Goal: Use online tool/utility: Utilize a website feature to perform a specific function

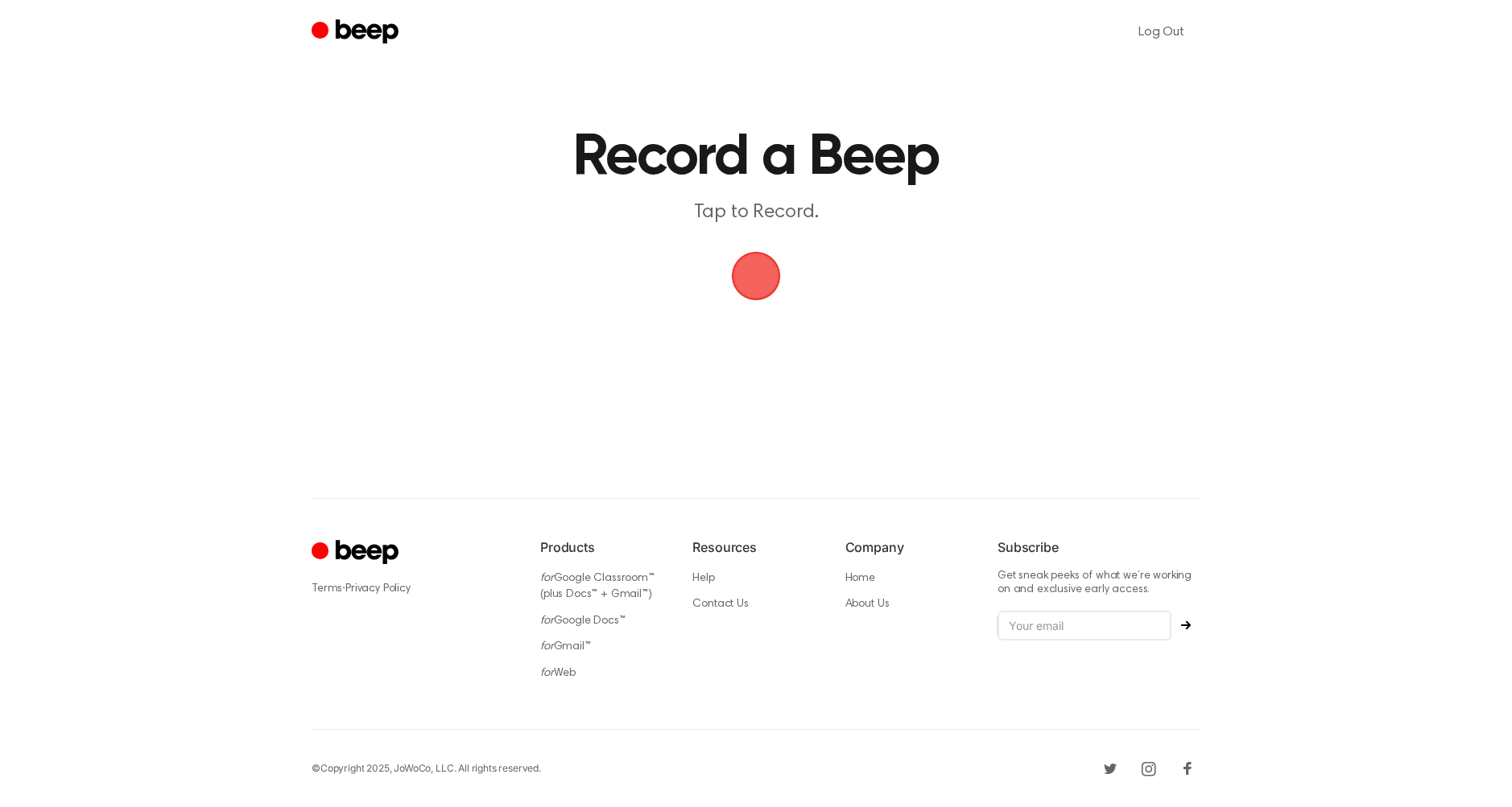
click at [774, 269] on span "button" at bounding box center [756, 276] width 65 height 65
click at [854, 312] on button "Save" at bounding box center [853, 310] width 65 height 65
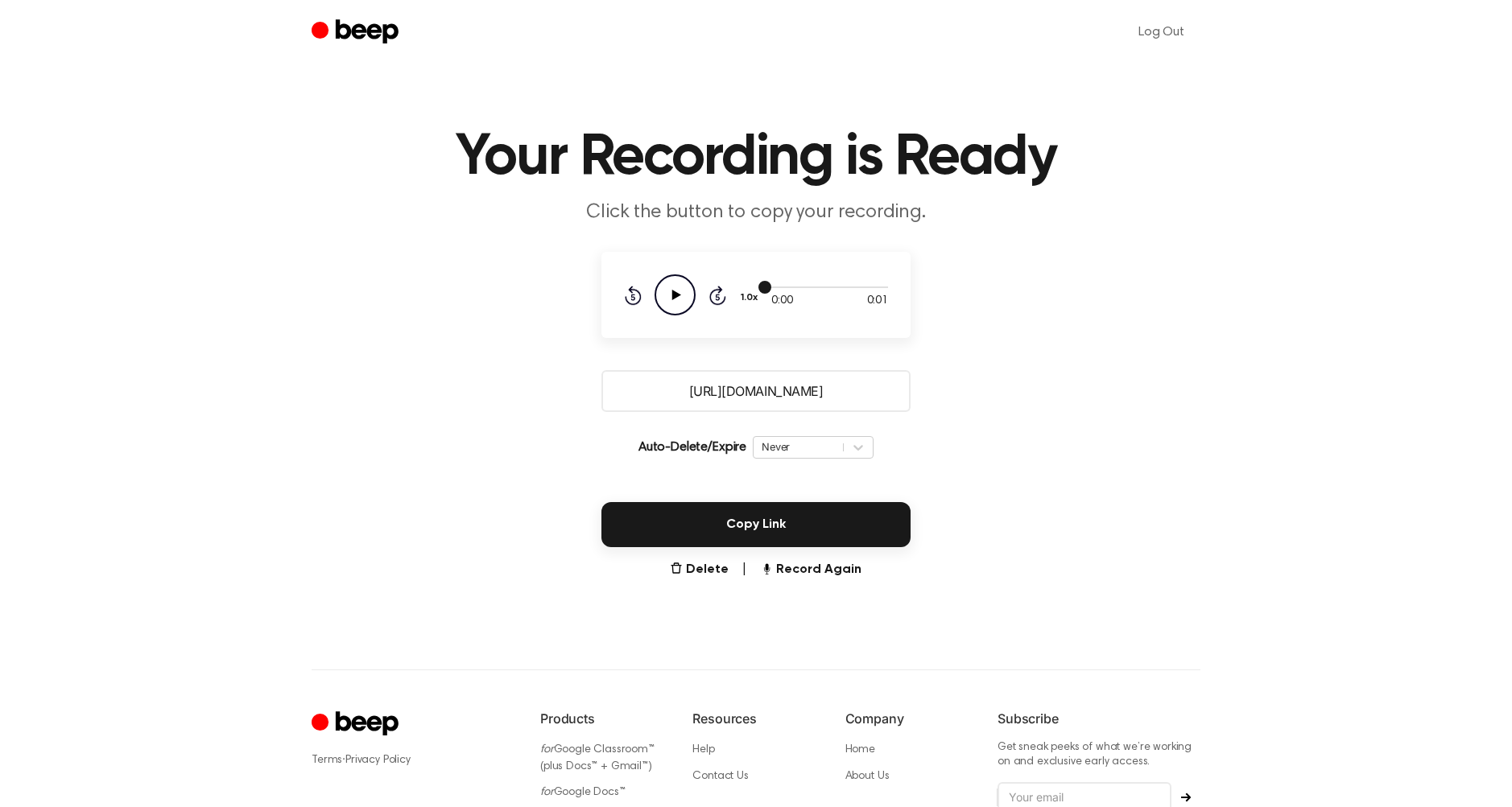
click at [811, 292] on div at bounding box center [829, 287] width 117 height 13
click at [746, 293] on button "1.0x" at bounding box center [751, 297] width 25 height 28
click at [690, 224] on p "Click the button to copy your recording." at bounding box center [755, 213] width 618 height 27
click at [850, 569] on button "Record Again" at bounding box center [810, 570] width 102 height 19
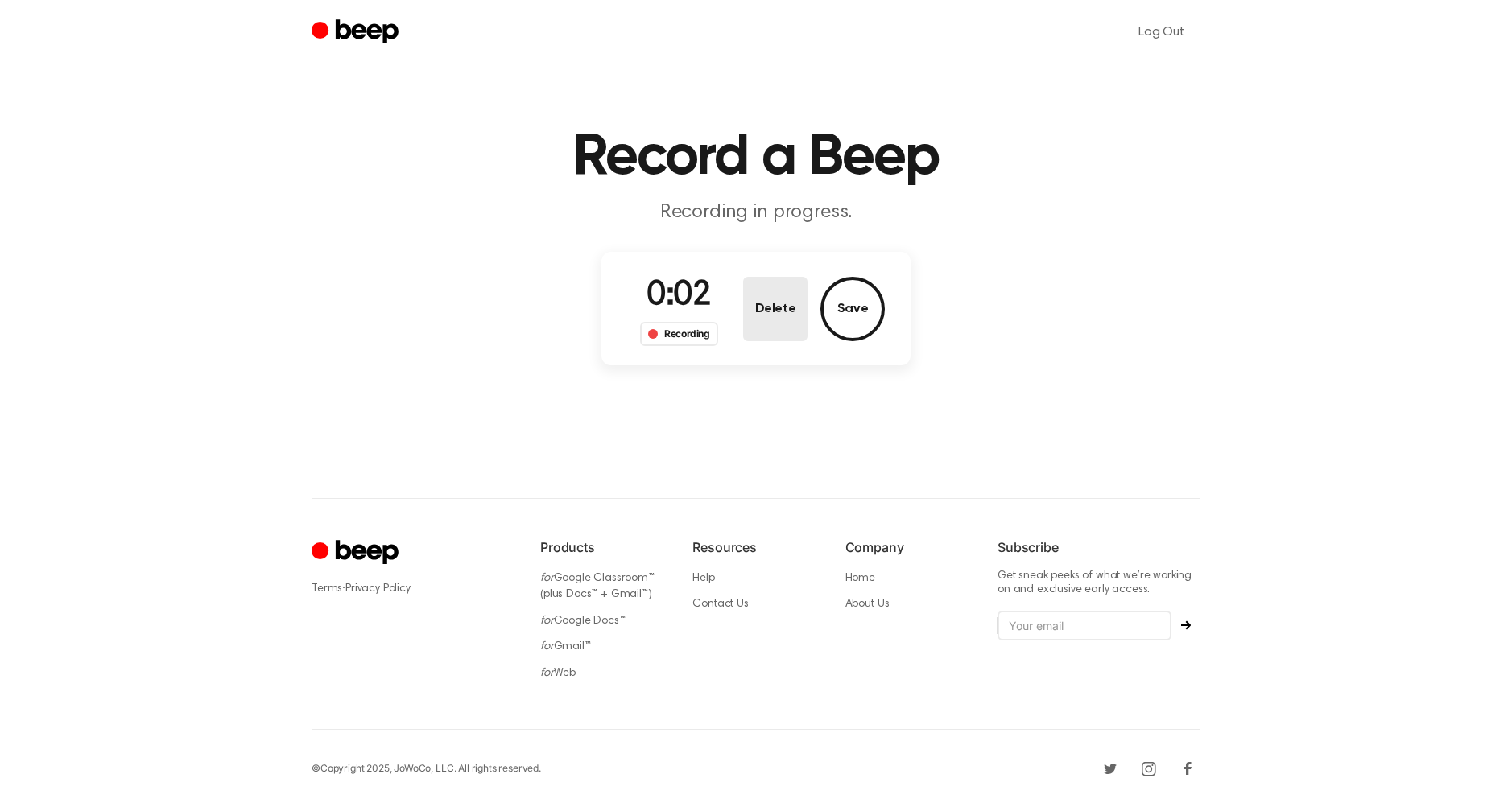
click at [779, 279] on button "Delete" at bounding box center [775, 310] width 65 height 65
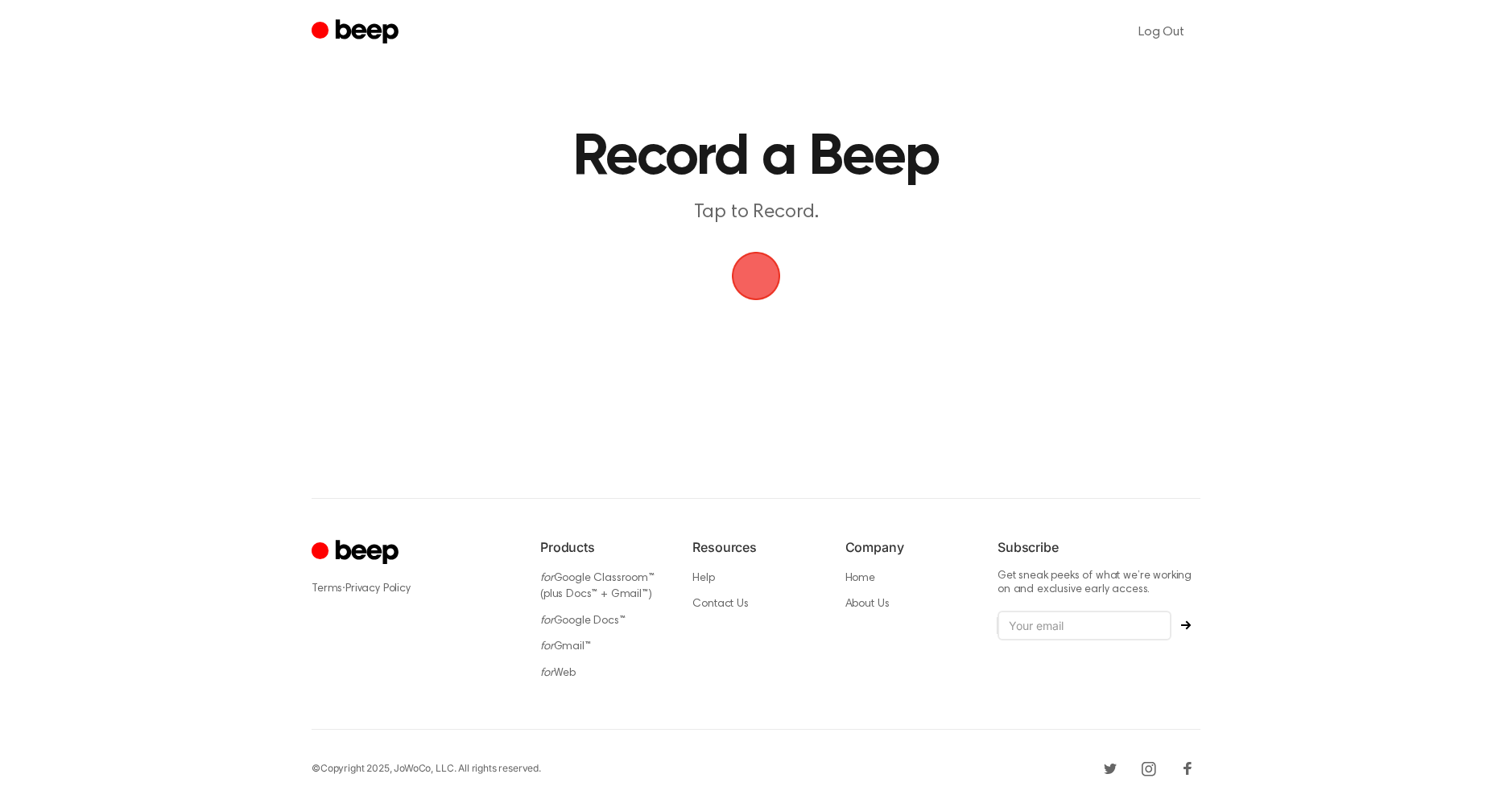
click at [701, 134] on h1 "Record a Beep" at bounding box center [756, 158] width 824 height 58
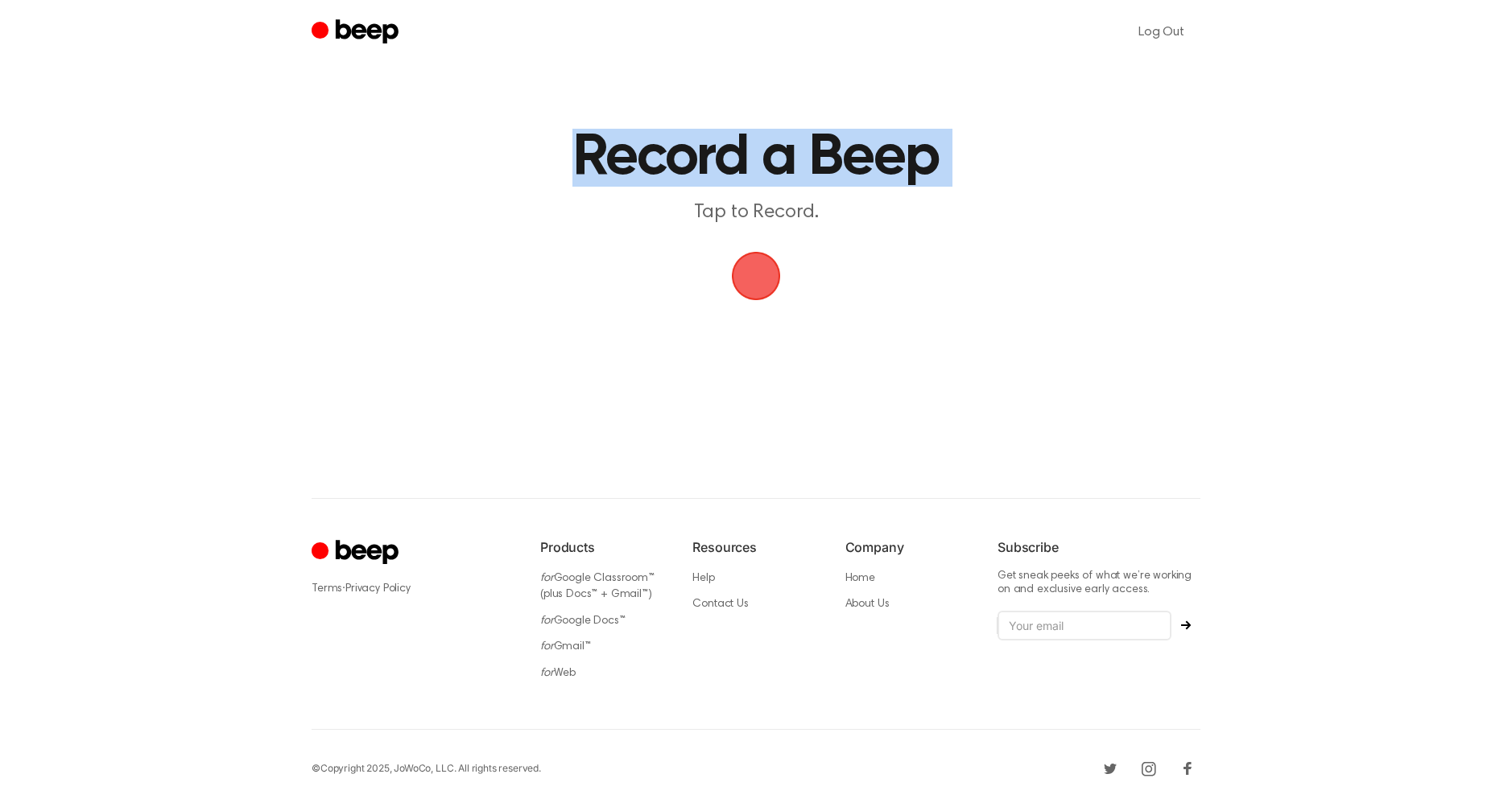
click at [701, 134] on h1 "Record a Beep" at bounding box center [756, 158] width 824 height 58
drag, startPoint x: 771, startPoint y: 148, endPoint x: 616, endPoint y: 136, distance: 155.5
click at [616, 136] on h1 "Record a Beep" at bounding box center [756, 158] width 824 height 58
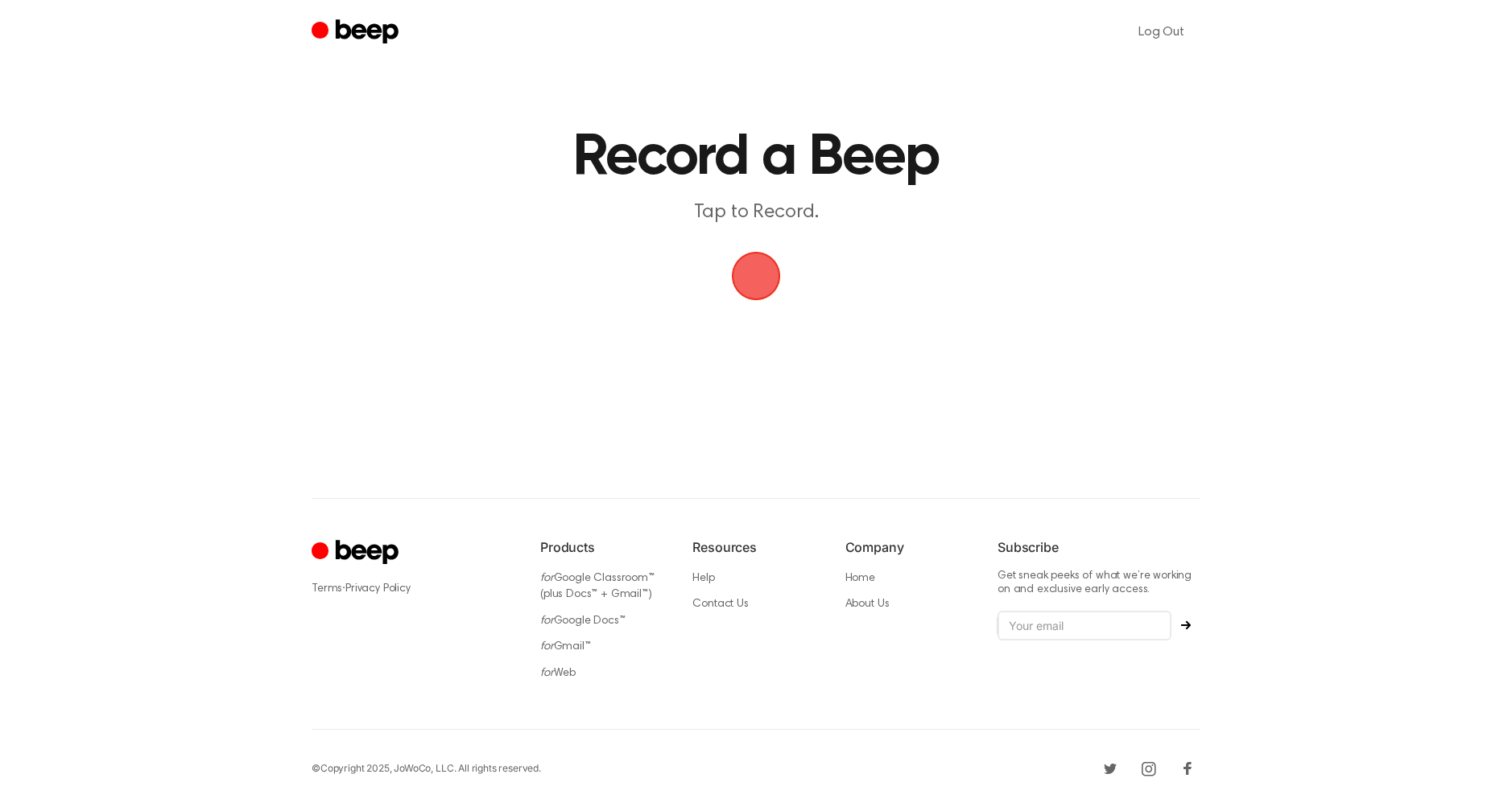
click at [573, 130] on h1 "Record a Beep" at bounding box center [756, 158] width 824 height 58
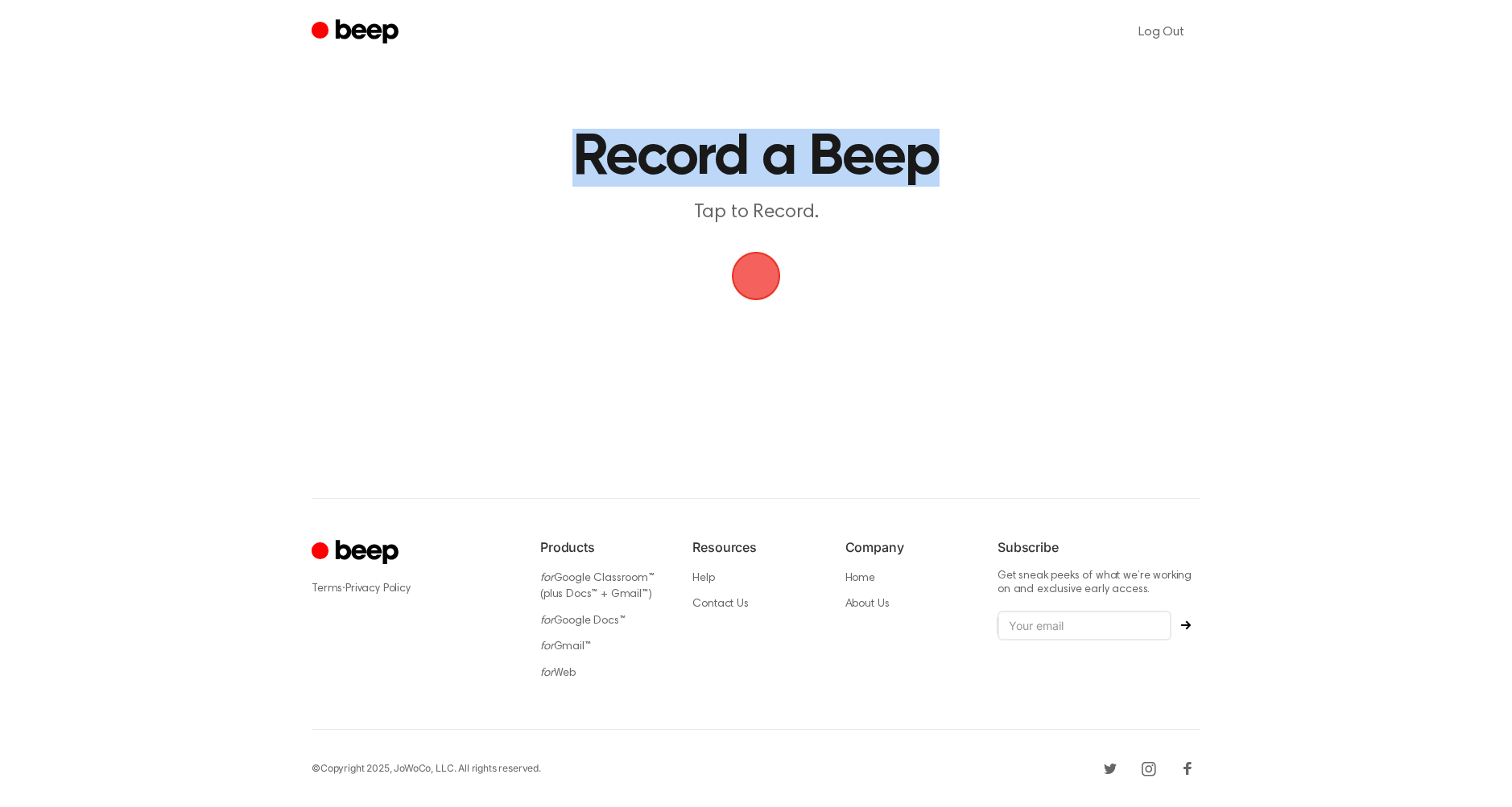
drag, startPoint x: 573, startPoint y: 130, endPoint x: 879, endPoint y: 136, distance: 306.1
click at [879, 136] on h1 "Record a Beep" at bounding box center [756, 158] width 824 height 58
click at [759, 271] on span "button" at bounding box center [756, 276] width 52 height 52
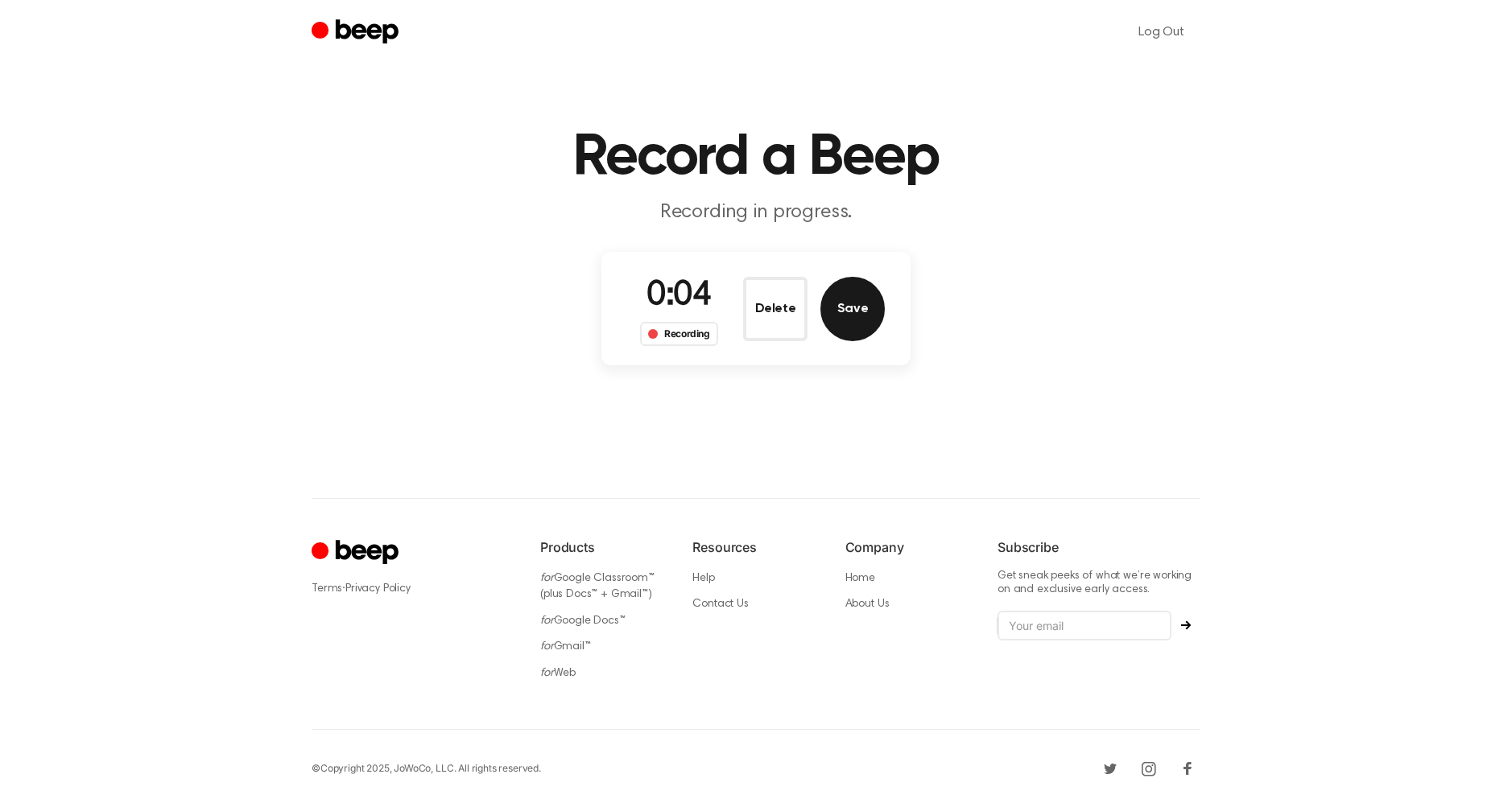
click at [853, 311] on button "Save" at bounding box center [853, 310] width 65 height 65
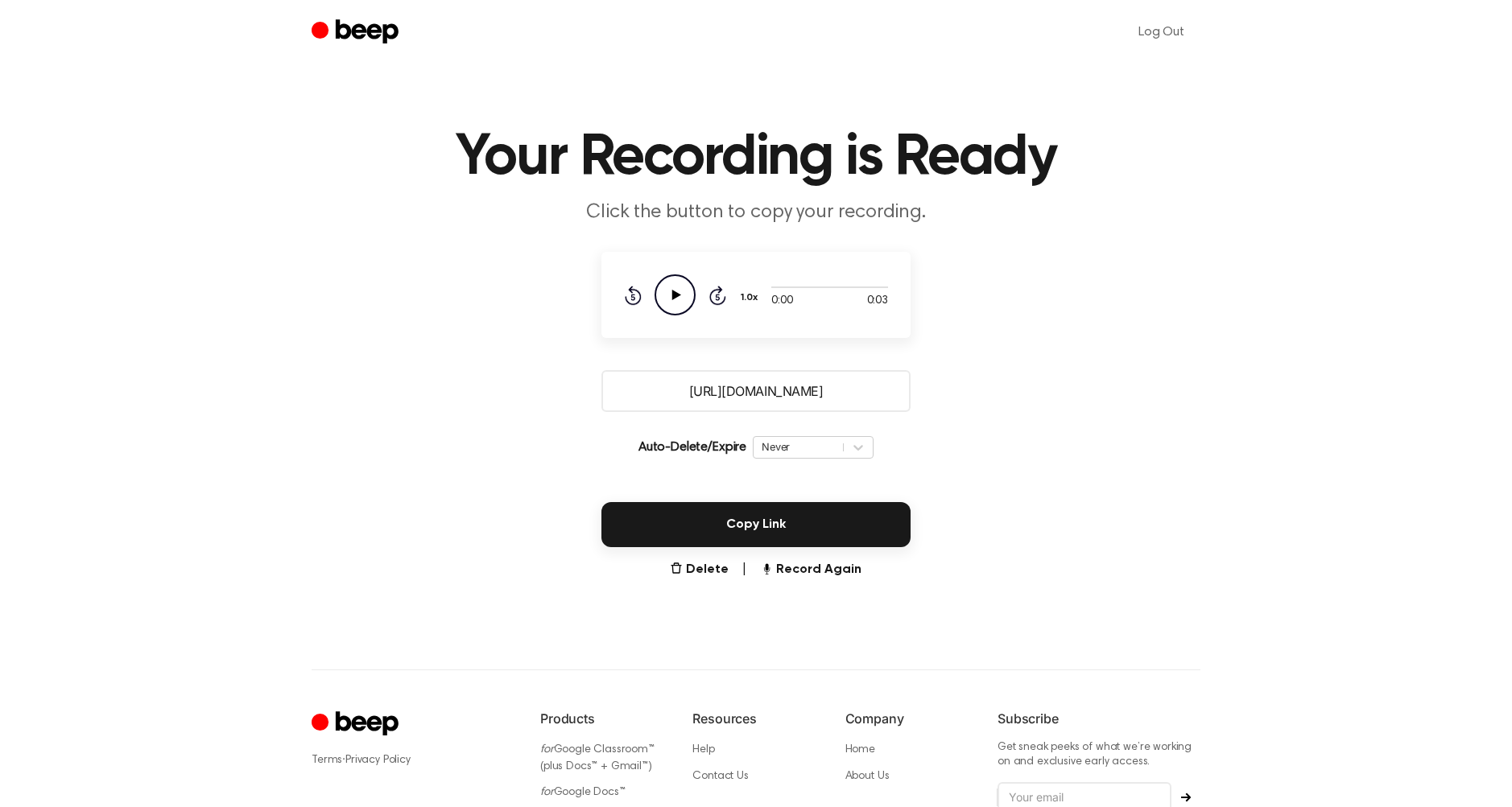
click at [778, 388] on input "https://beep.audio/Q6I7BTs" at bounding box center [755, 391] width 309 height 42
click at [678, 341] on main "Your Recording is Ready Click the button to copy your recording. 0:00 0:03 Your…" at bounding box center [756, 296] width 1512 height 592
click at [676, 304] on icon "Play Audio" at bounding box center [674, 294] width 41 height 41
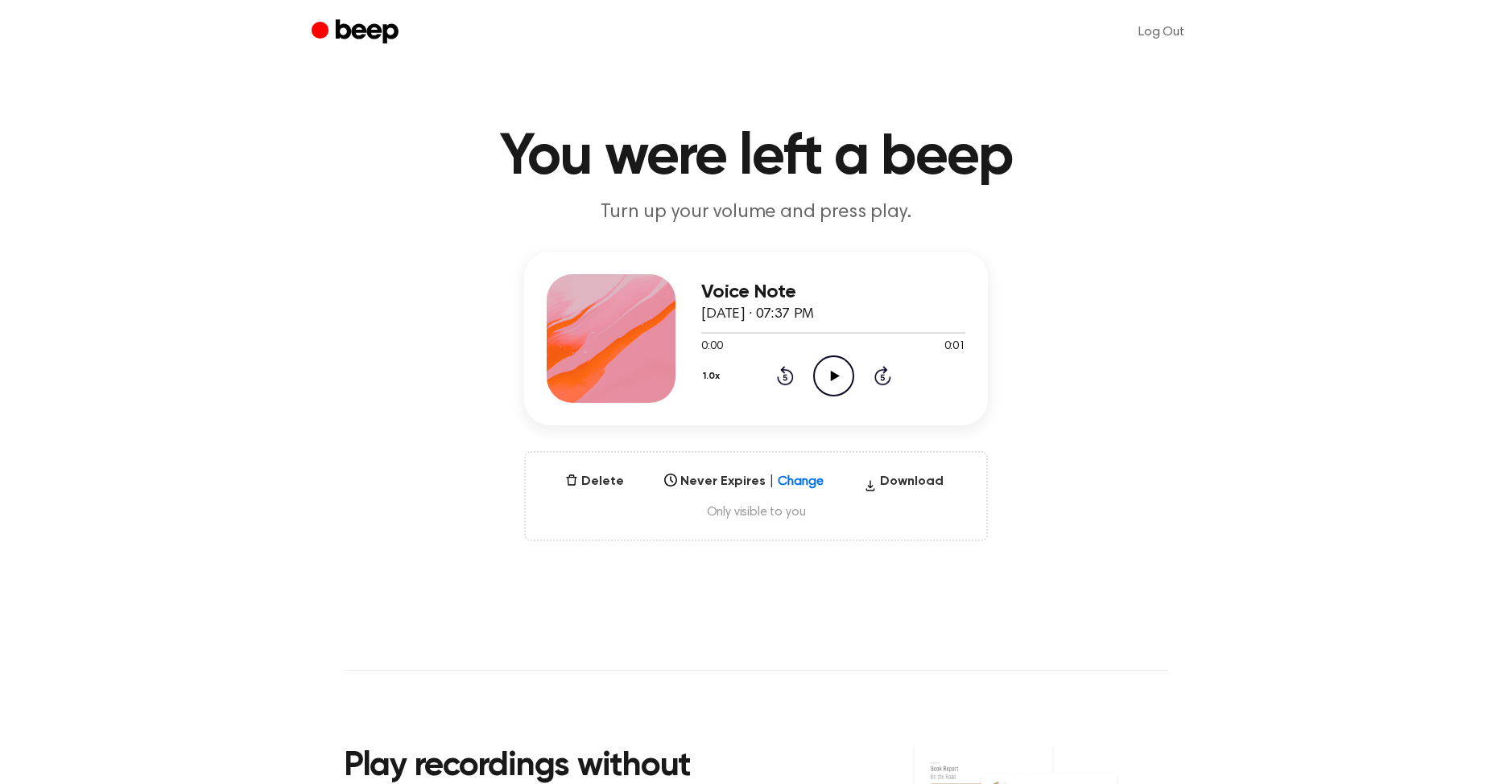
click at [829, 382] on icon "Play Audio" at bounding box center [833, 376] width 41 height 41
